Goal: Transaction & Acquisition: Book appointment/travel/reservation

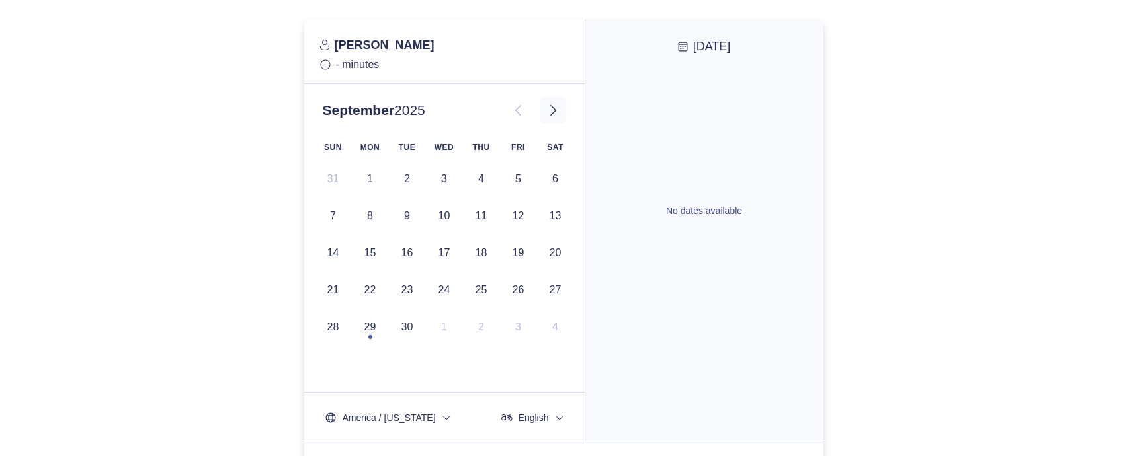
click at [550, 112] on icon at bounding box center [553, 111] width 16 height 16
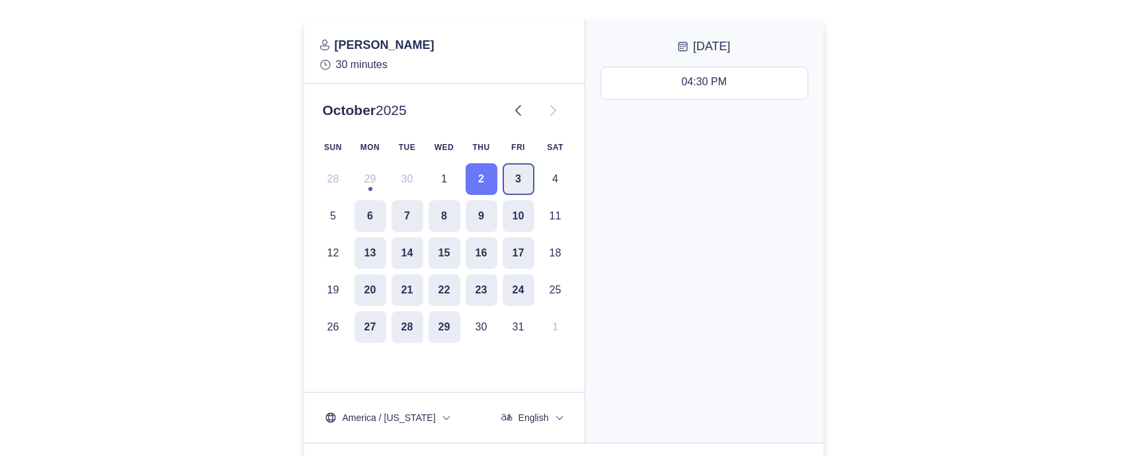
click at [513, 177] on button "3" at bounding box center [519, 179] width 32 height 32
click at [368, 213] on button "6" at bounding box center [371, 216] width 32 height 32
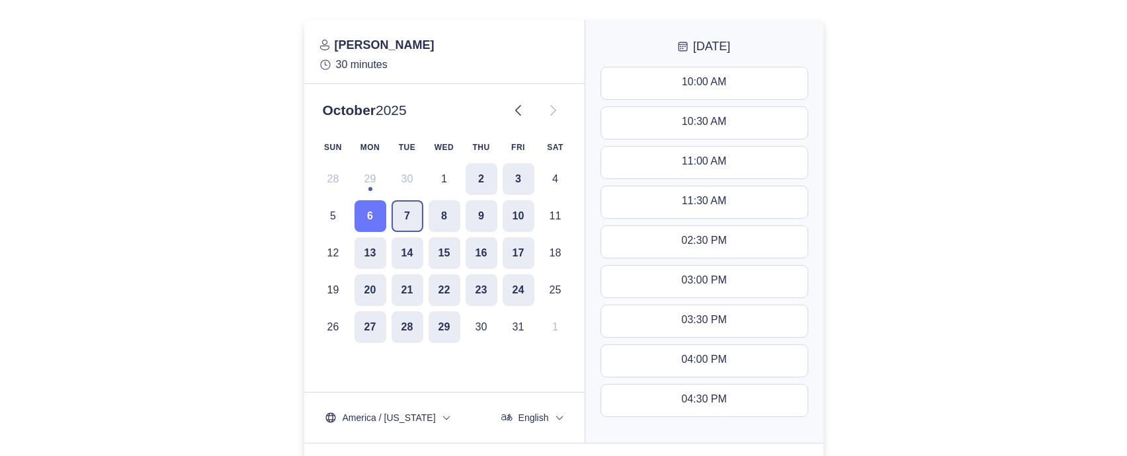
click at [406, 213] on button "7" at bounding box center [408, 216] width 32 height 32
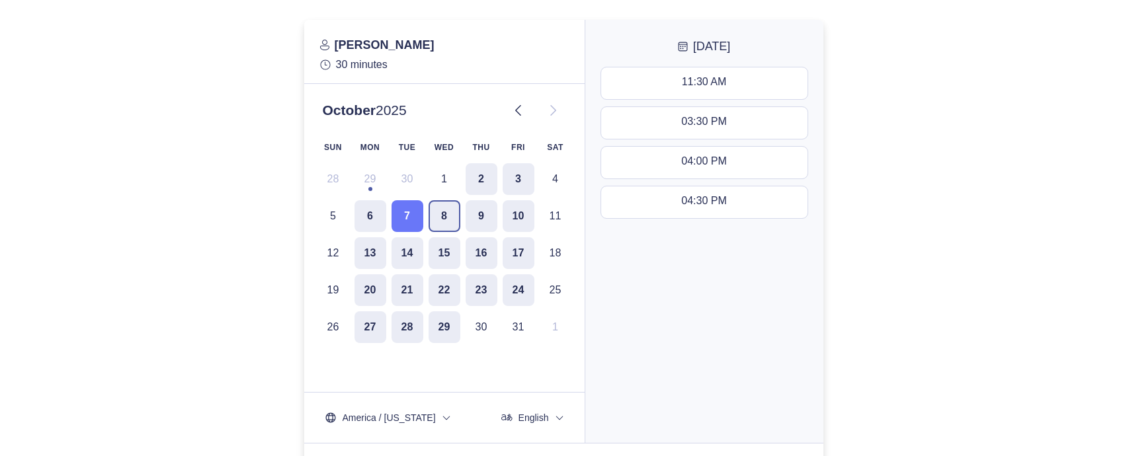
click at [441, 213] on button "8" at bounding box center [445, 216] width 32 height 32
click at [484, 217] on button "9" at bounding box center [482, 216] width 32 height 32
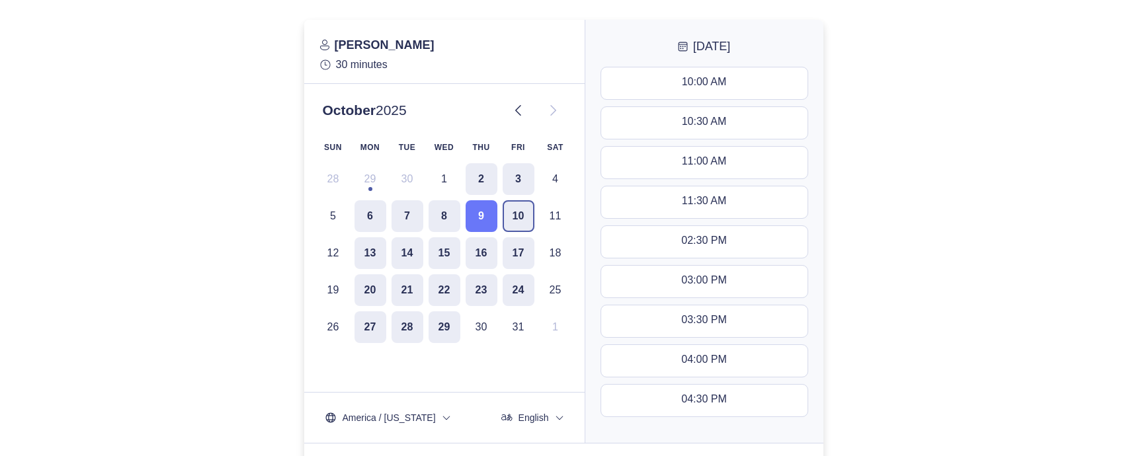
click at [519, 216] on button "10" at bounding box center [519, 216] width 32 height 32
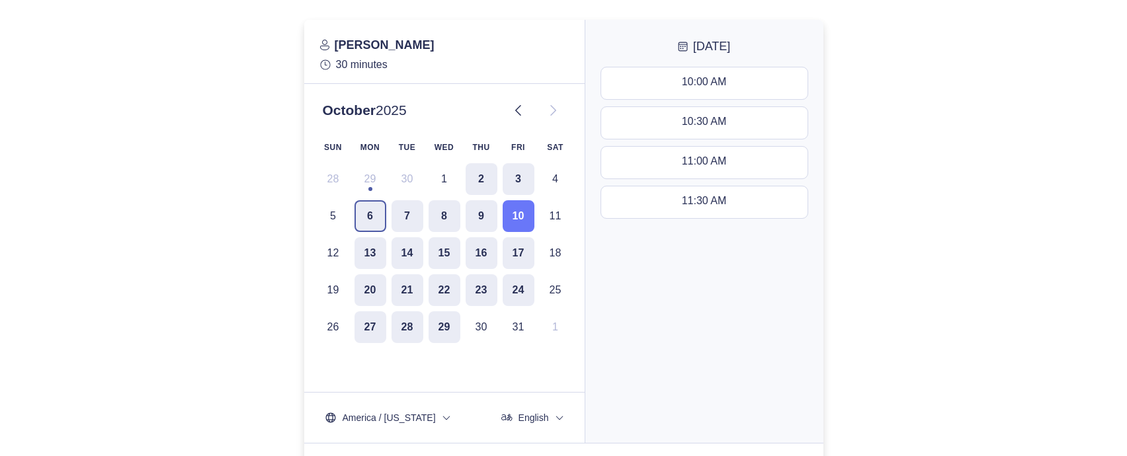
click at [365, 220] on button "6" at bounding box center [371, 216] width 32 height 32
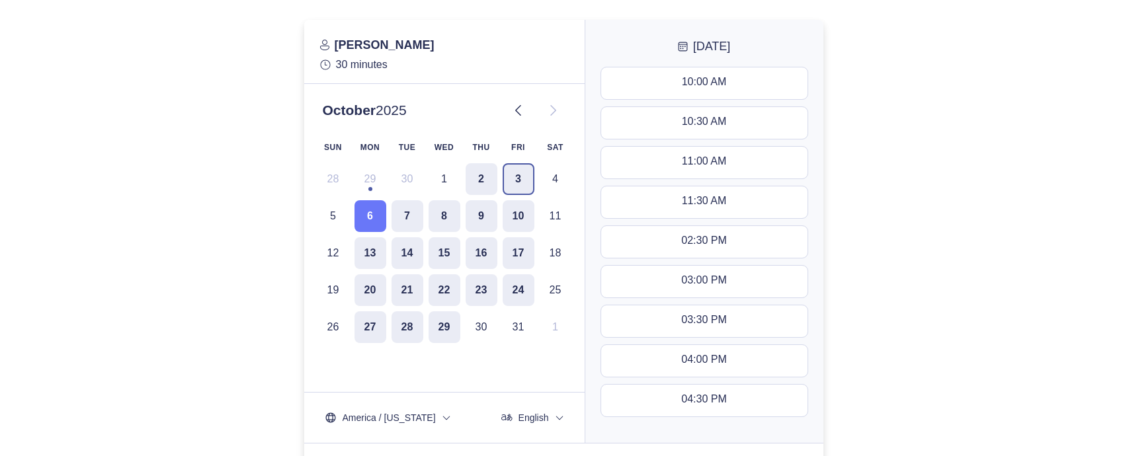
click at [515, 179] on button "3" at bounding box center [519, 179] width 32 height 32
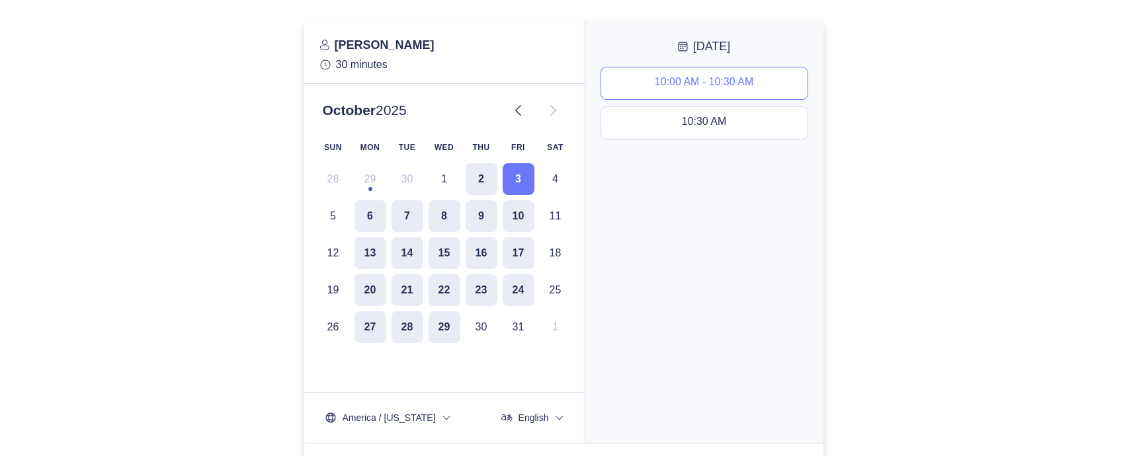
drag, startPoint x: 671, startPoint y: 82, endPoint x: 673, endPoint y: 75, distance: 7.7
click at [671, 81] on div "10:00 AM - 10:30 AM" at bounding box center [704, 83] width 99 height 15
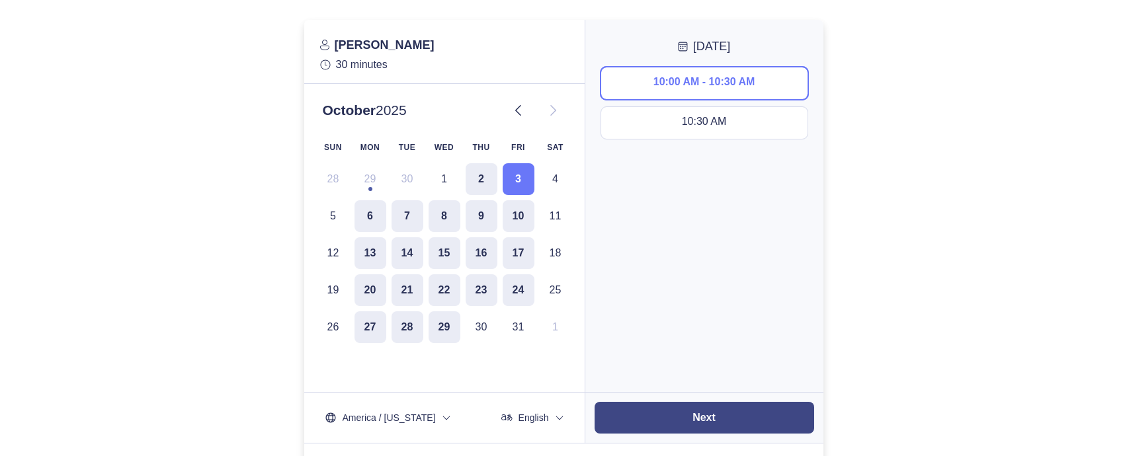
click at [682, 415] on button "Next" at bounding box center [705, 418] width 220 height 32
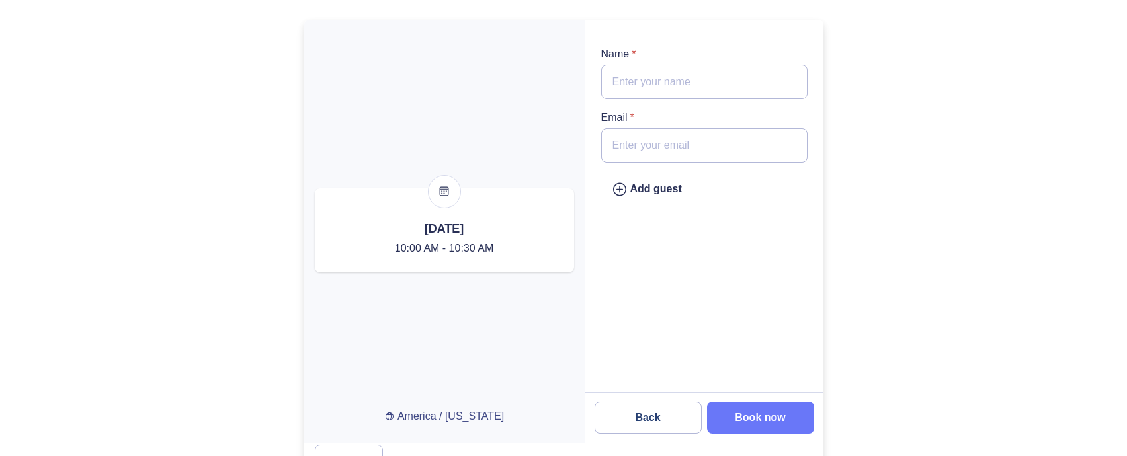
click at [658, 87] on input "Name *" at bounding box center [704, 82] width 206 height 34
type input "[PERSON_NAME]"
type input "[EMAIL_ADDRESS][DOMAIN_NAME]"
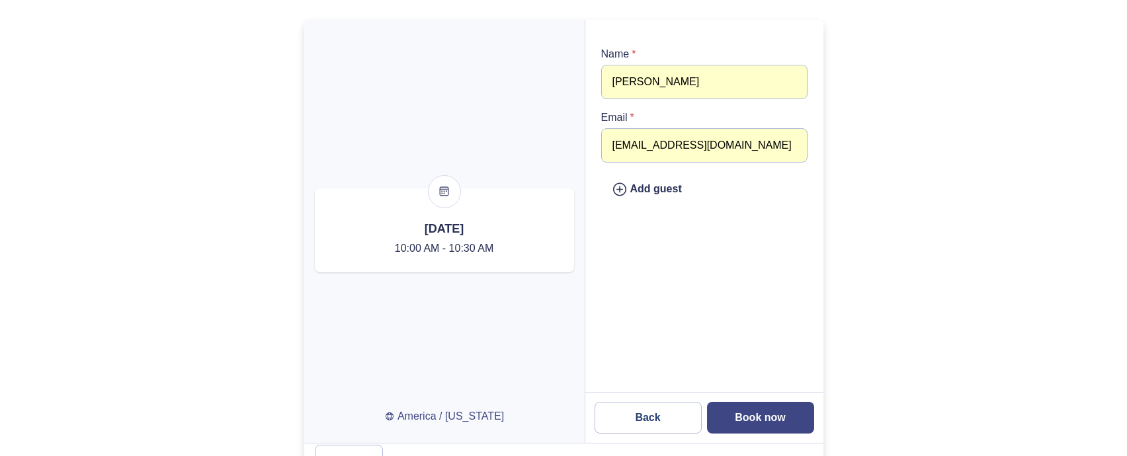
click at [0, 0] on slot "Book now" at bounding box center [0, 0] width 0 height 0
